Goal: Information Seeking & Learning: Learn about a topic

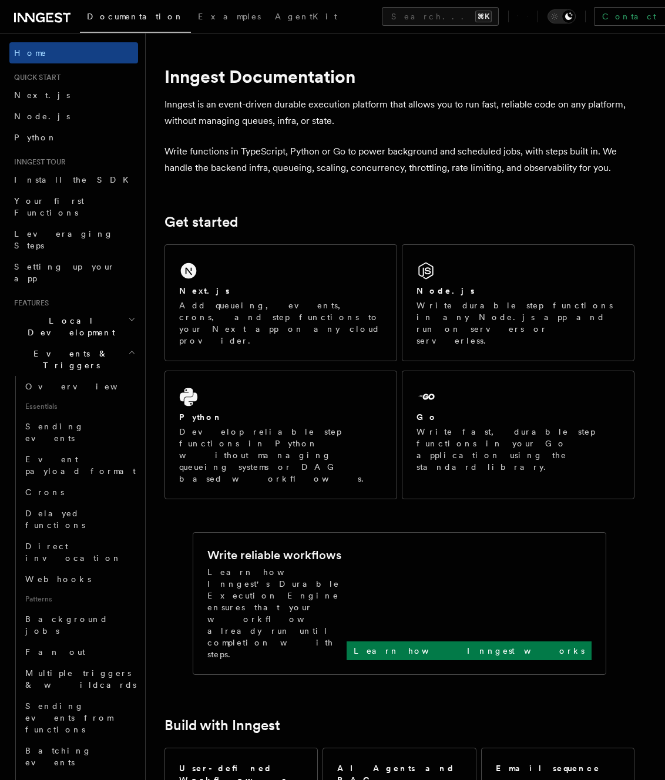
scroll to position [483, 0]
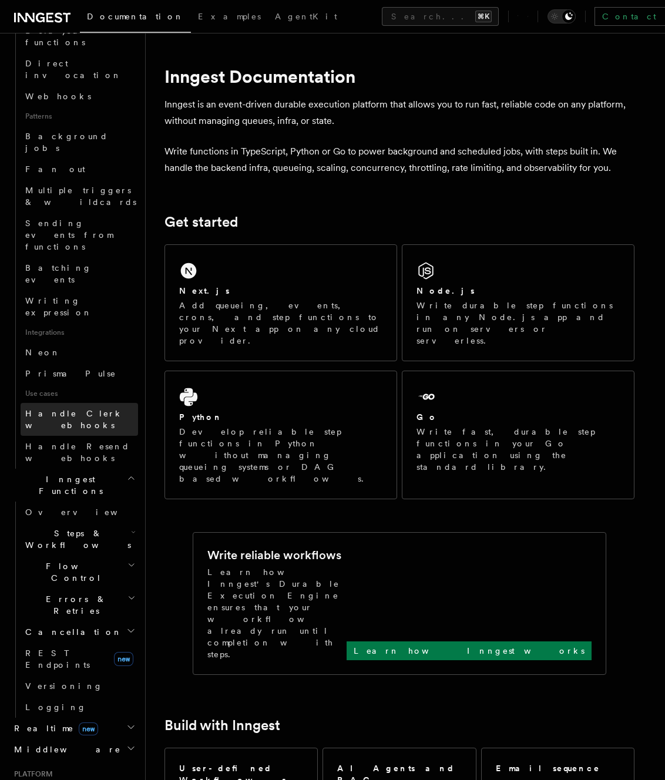
click at [73, 409] on span "Handle Clerk webhooks" at bounding box center [74, 419] width 98 height 21
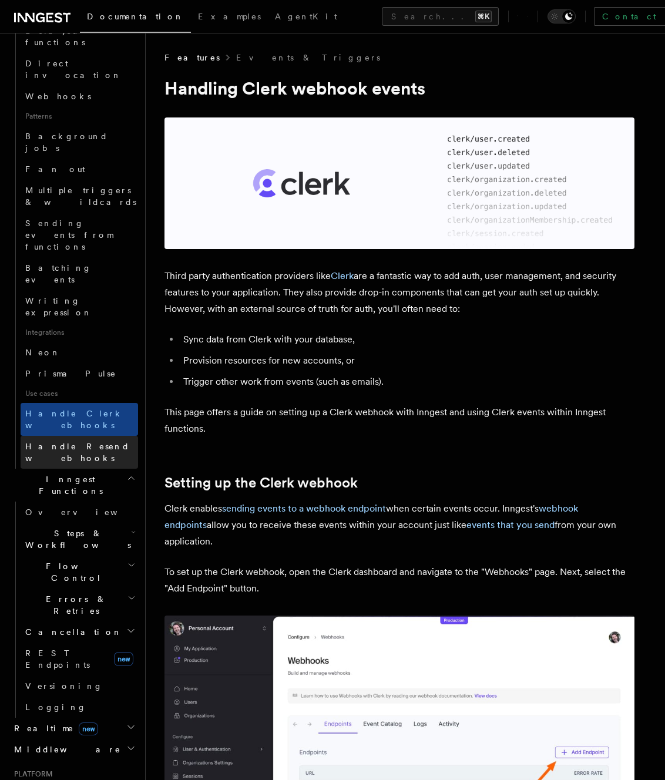
click at [67, 442] on span "Handle Resend webhooks" at bounding box center [77, 452] width 105 height 21
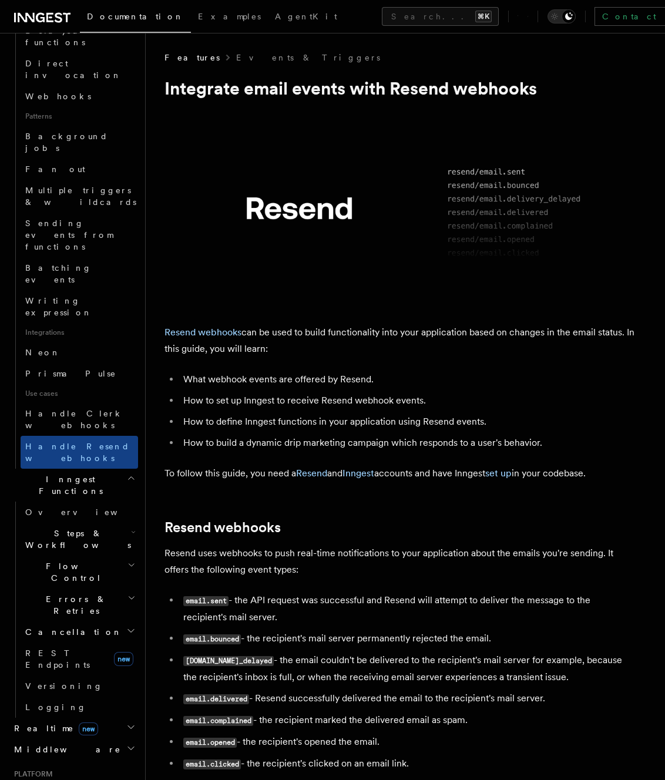
scroll to position [641, 0]
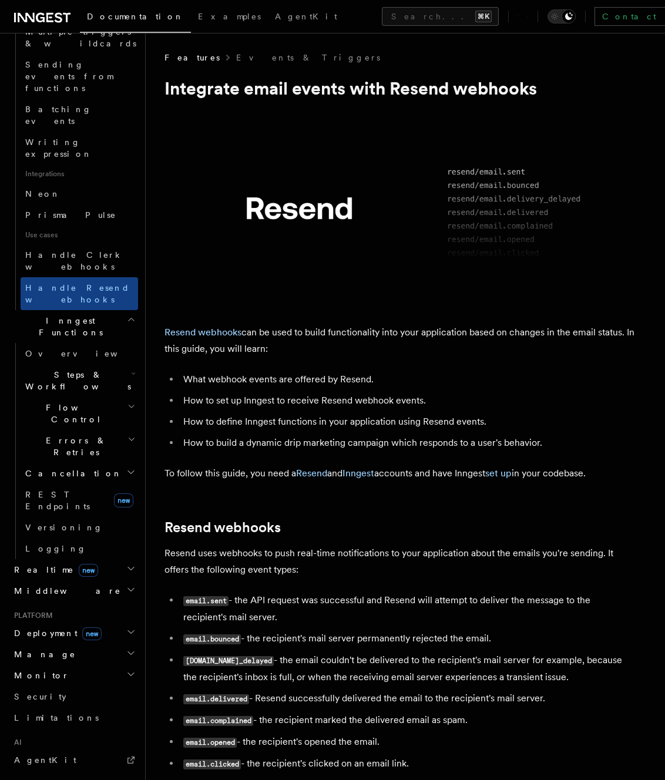
click at [26, 564] on span "Realtime new" at bounding box center [53, 570] width 89 height 12
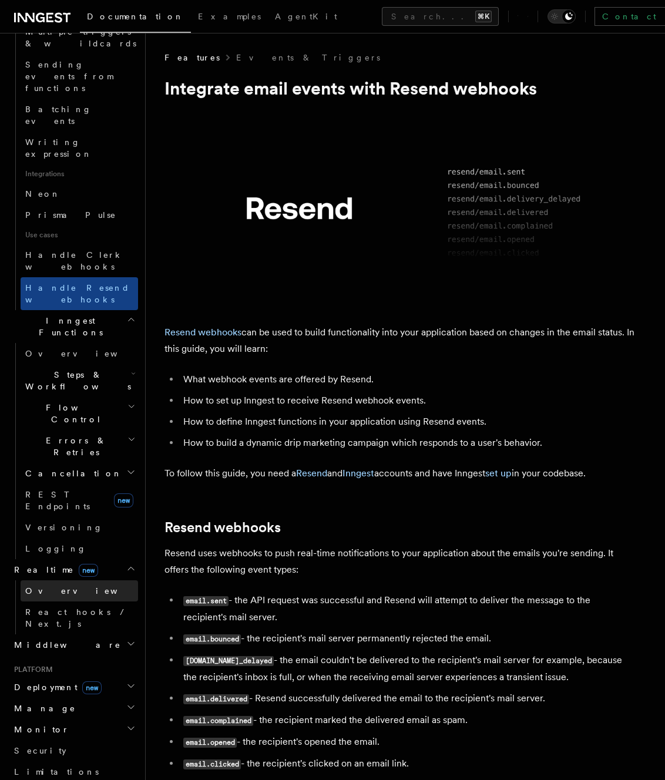
click at [35, 586] on span "Overview" at bounding box center [85, 590] width 121 height 9
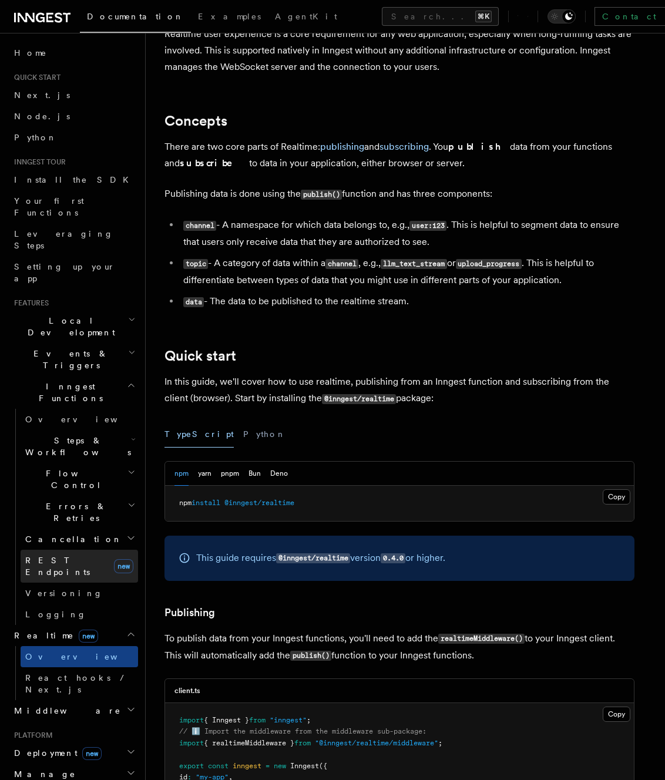
click at [45, 556] on span "REST Endpoints" at bounding box center [57, 566] width 65 height 21
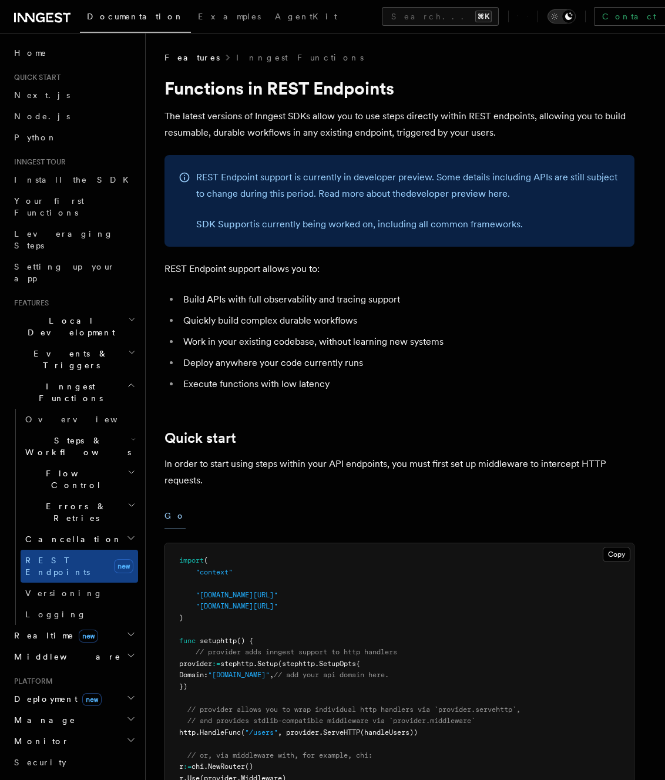
click at [549, 19] on icon "Toggle dark mode" at bounding box center [555, 17] width 12 height 12
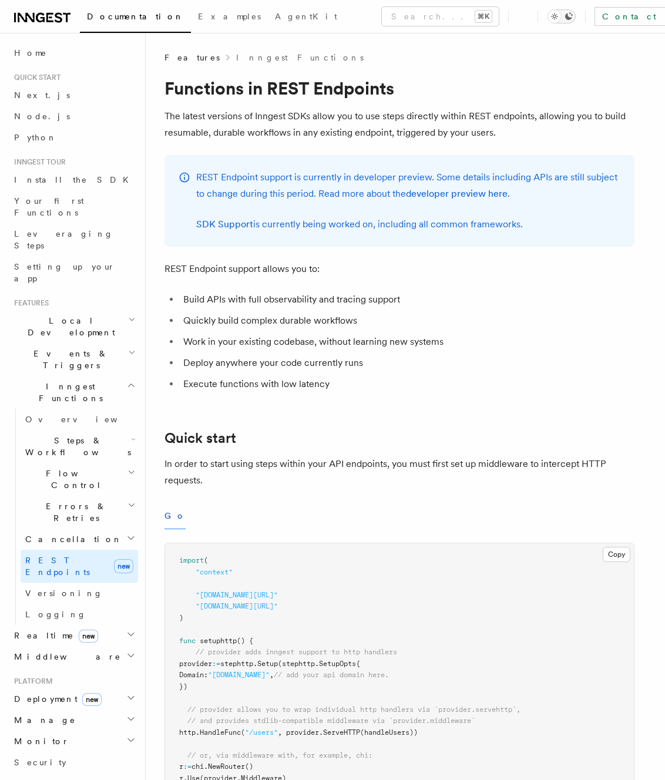
click at [549, 19] on icon "Toggle dark mode" at bounding box center [555, 17] width 12 height 12
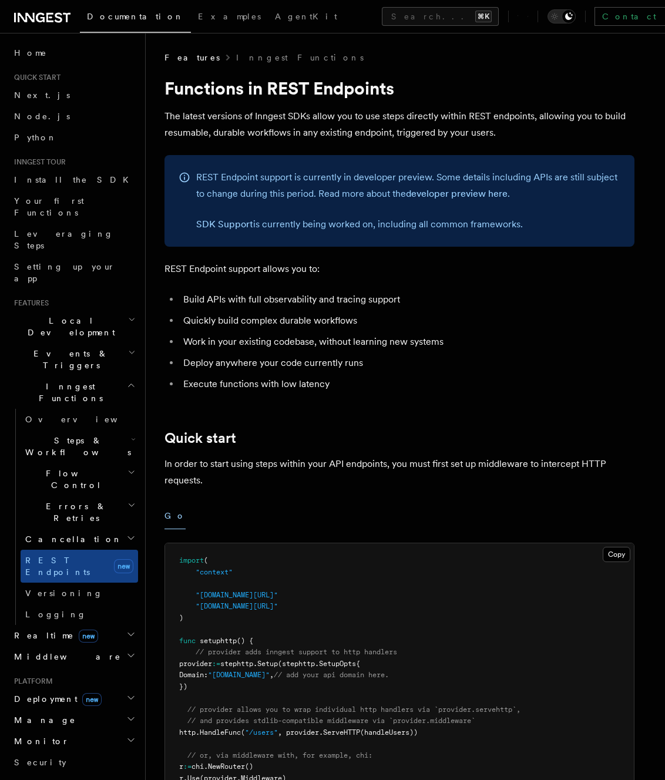
click at [43, 8] on link at bounding box center [42, 16] width 56 height 16
